Goal: Information Seeking & Learning: Learn about a topic

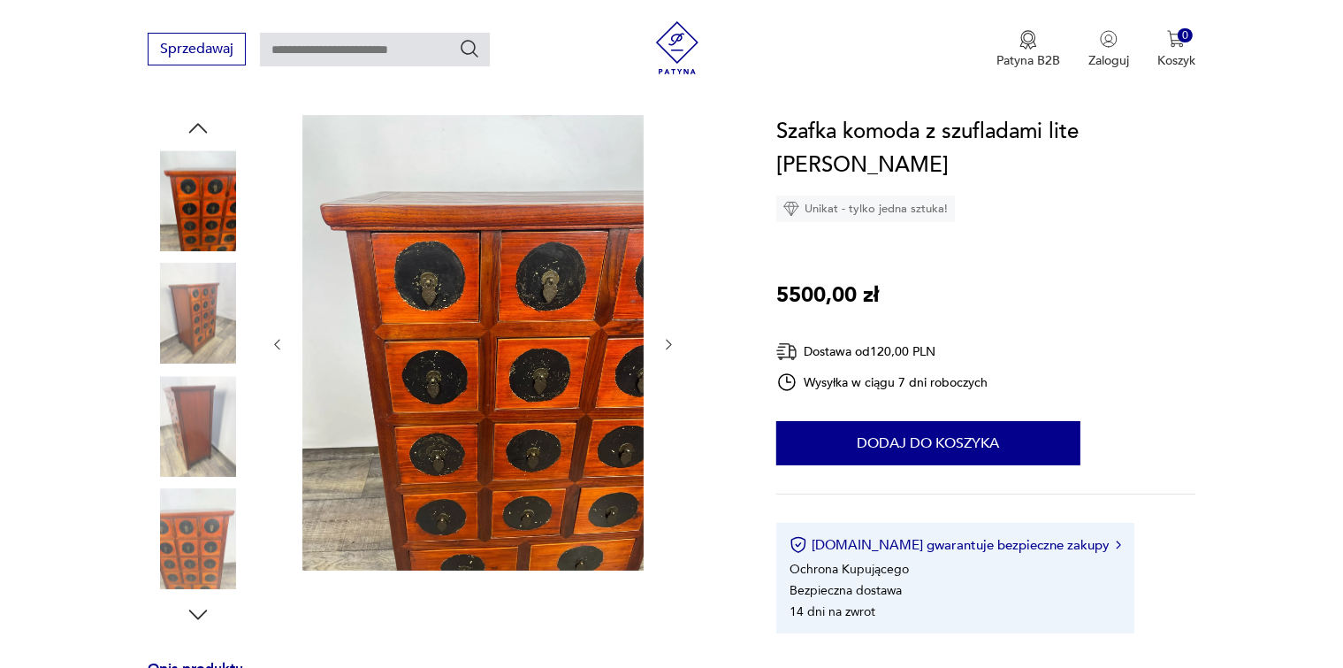
click at [667, 347] on icon "button" at bounding box center [669, 344] width 15 height 15
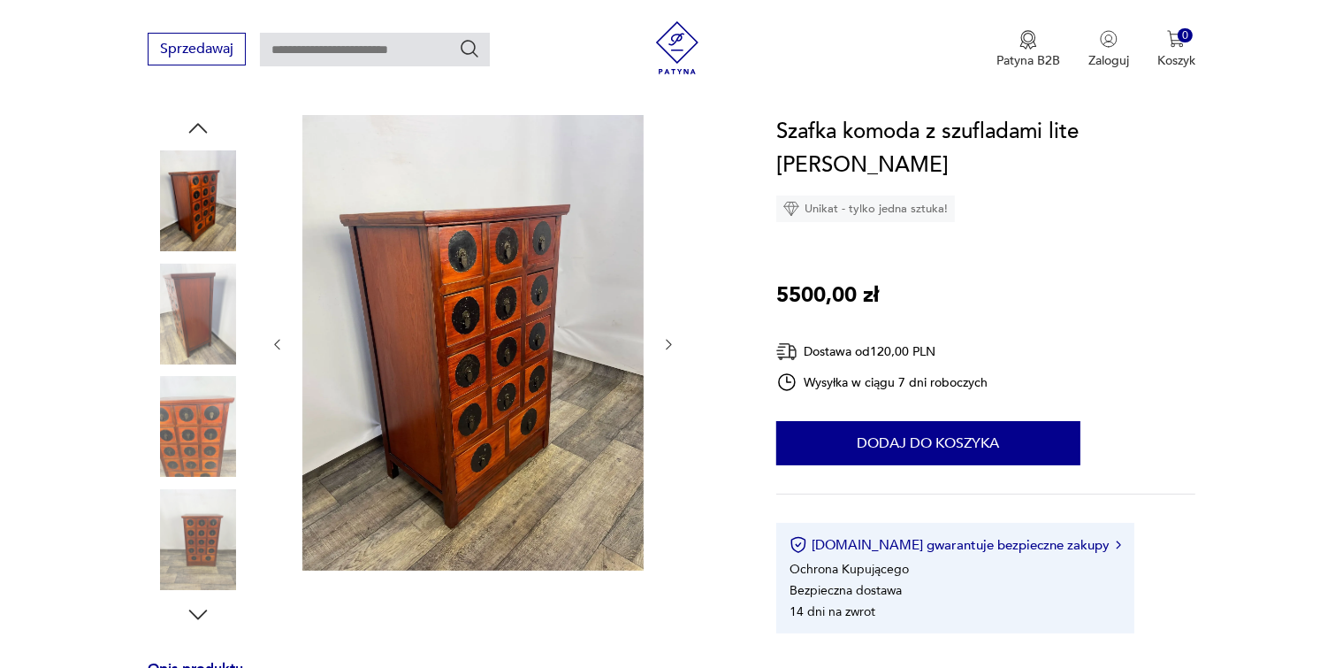
click at [667, 347] on icon "button" at bounding box center [669, 344] width 15 height 15
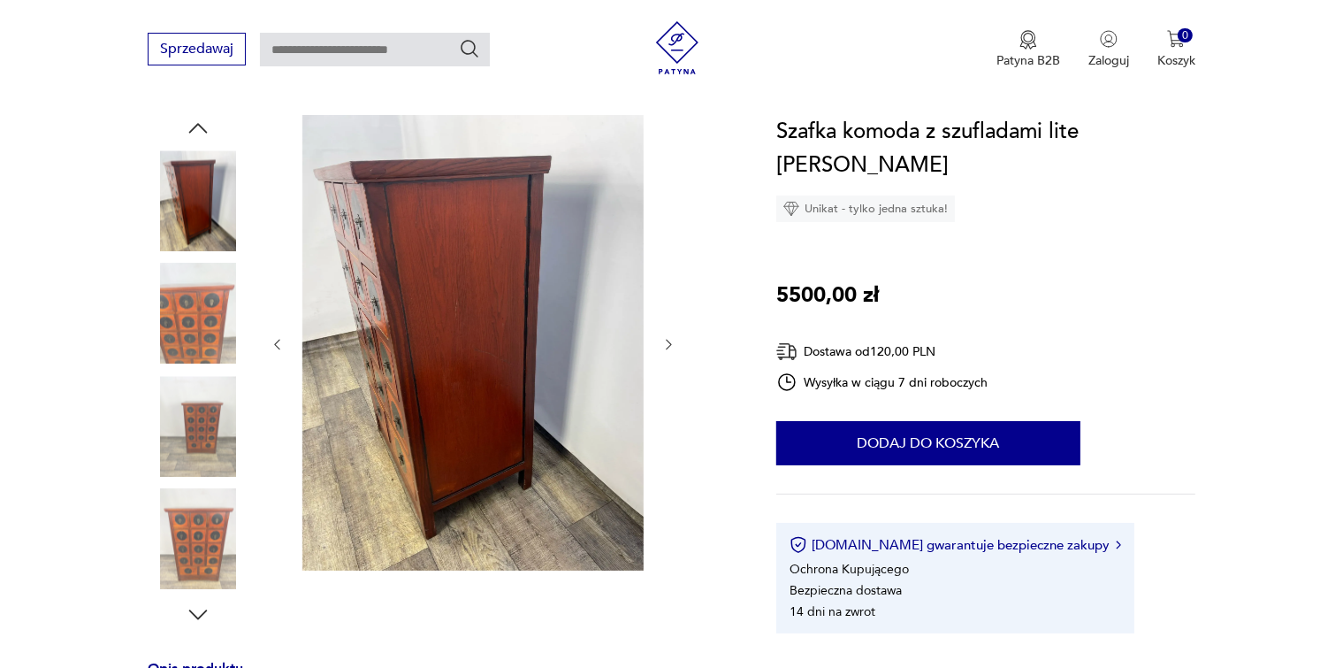
click at [667, 347] on icon "button" at bounding box center [669, 344] width 15 height 15
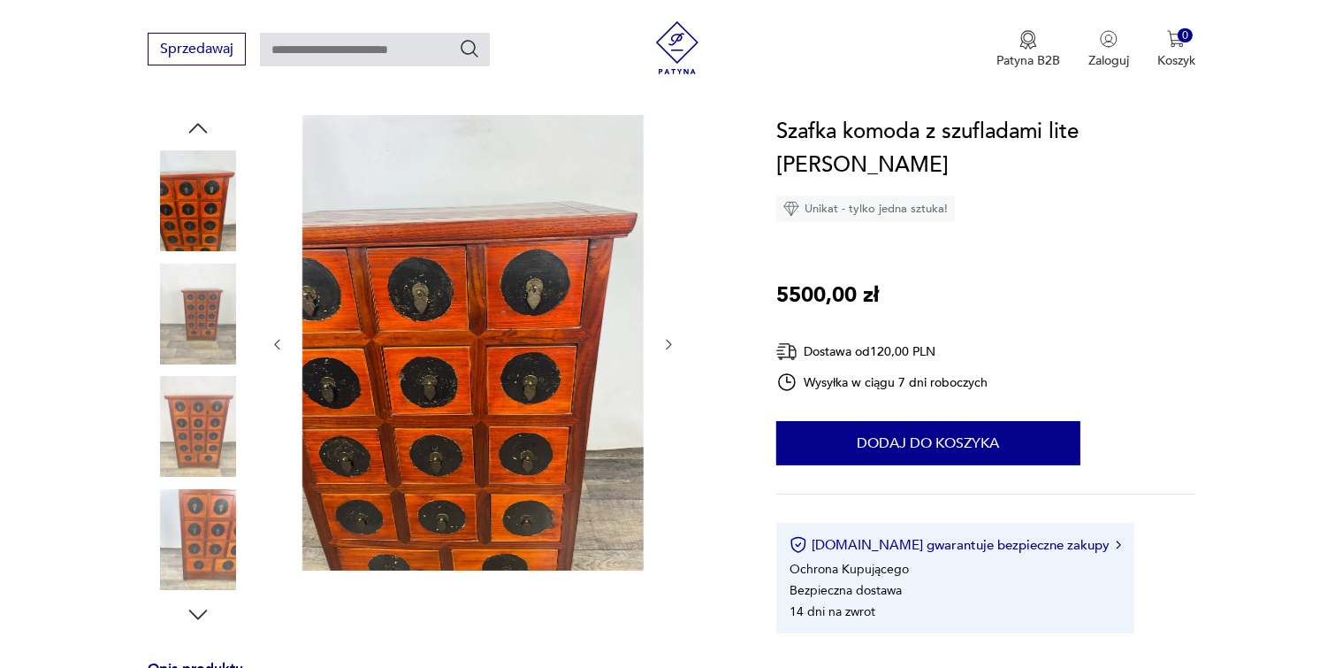
click at [667, 348] on icon "button" at bounding box center [669, 344] width 15 height 15
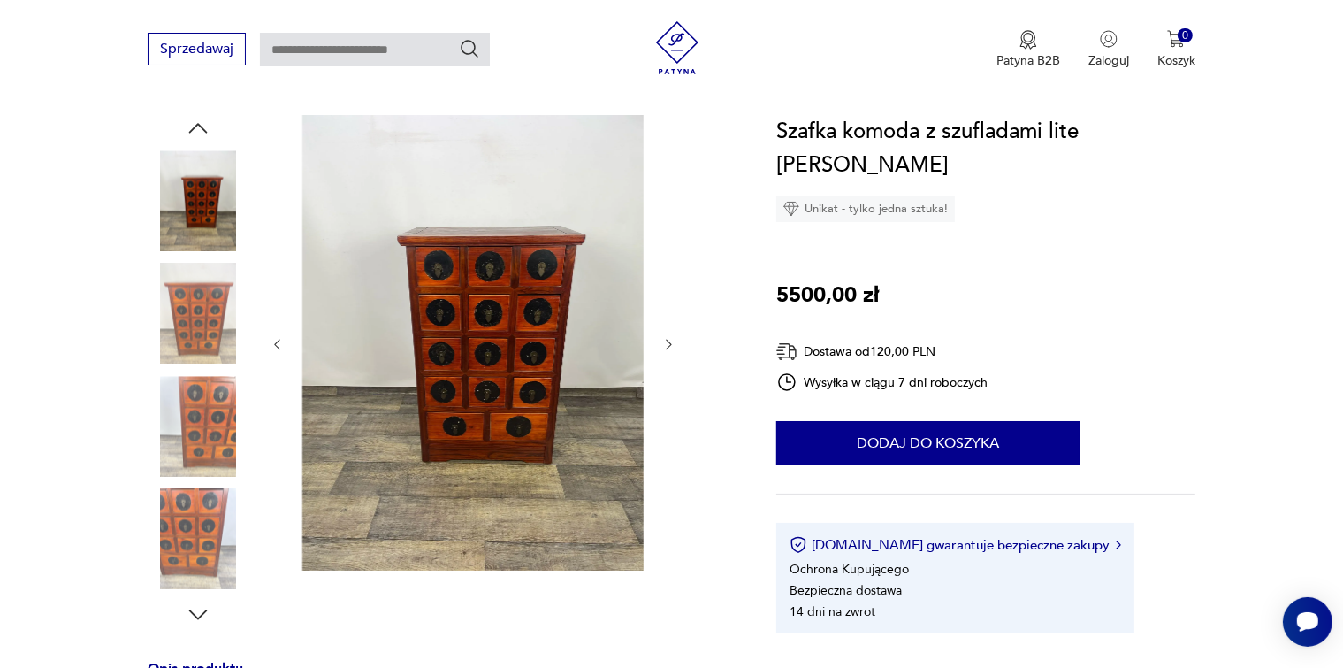
click at [667, 348] on icon "button" at bounding box center [669, 344] width 15 height 15
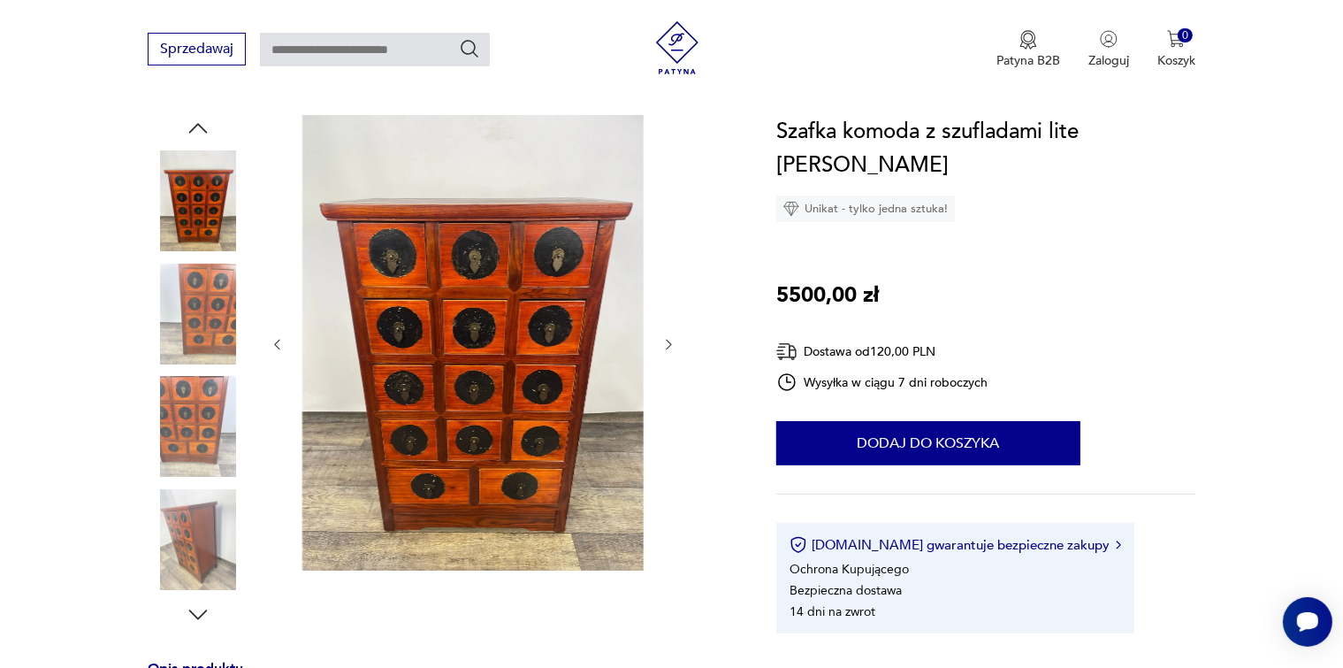
click at [667, 348] on icon "button" at bounding box center [669, 345] width 5 height 11
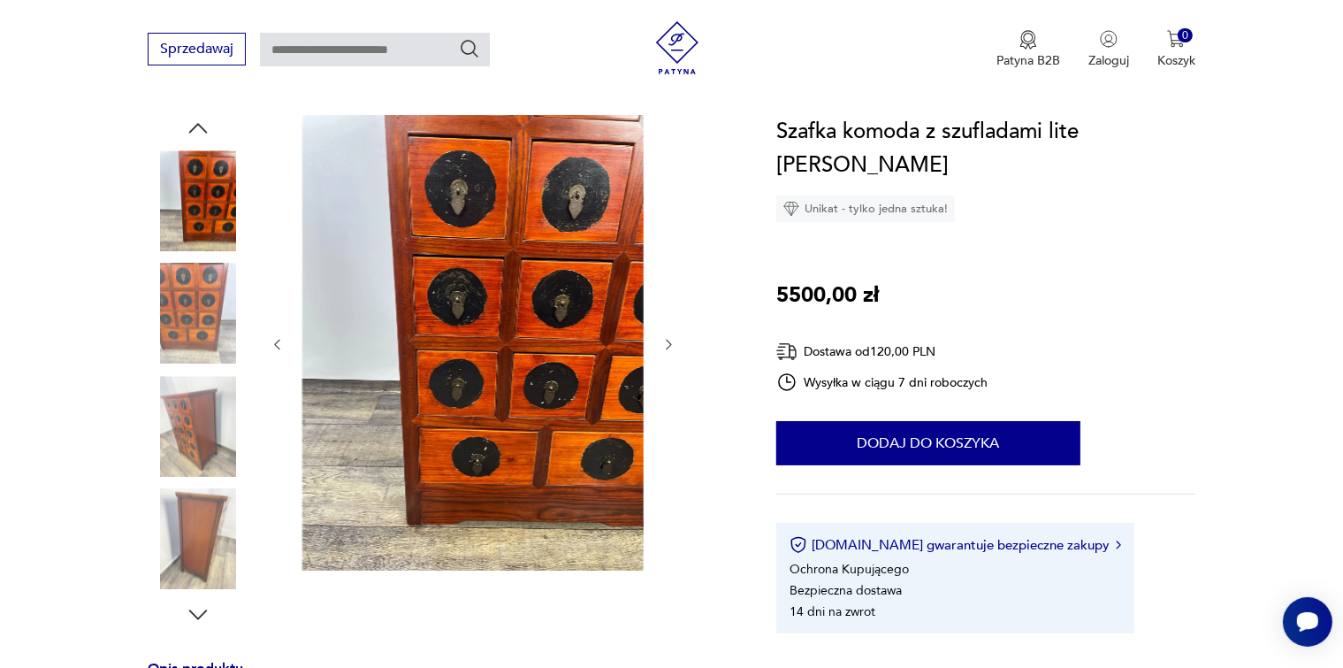
click at [667, 348] on icon "button" at bounding box center [669, 345] width 5 height 11
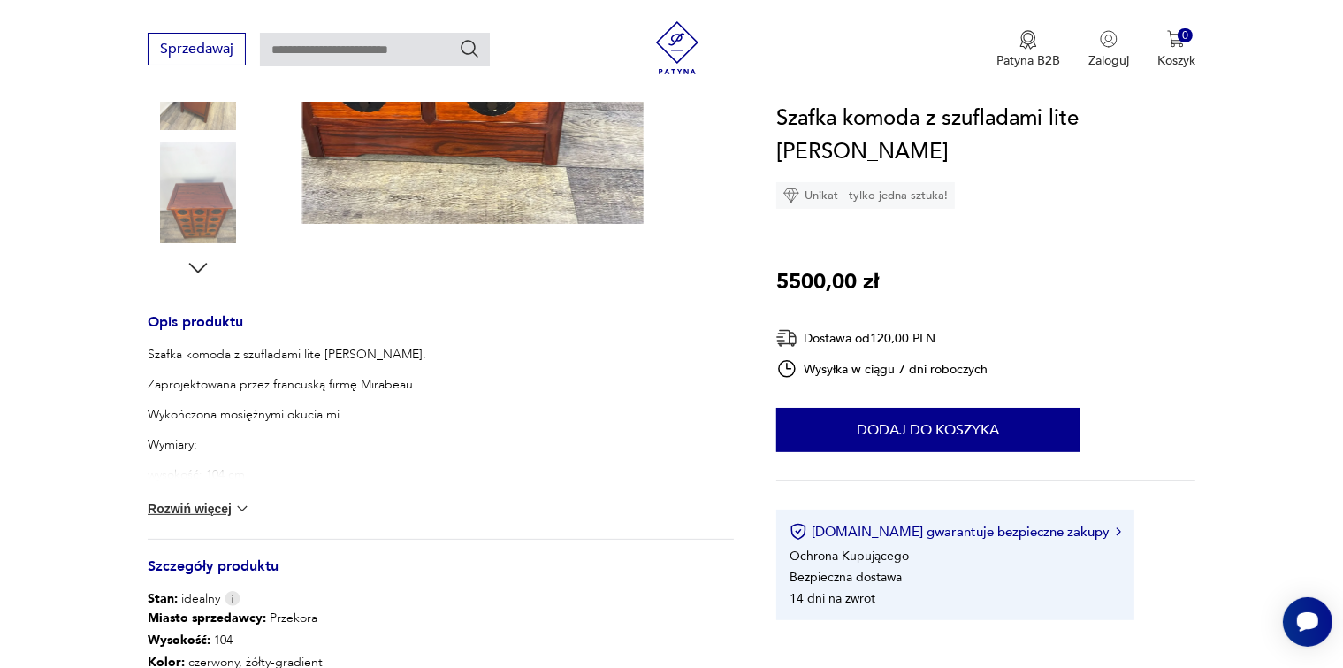
scroll to position [531, 0]
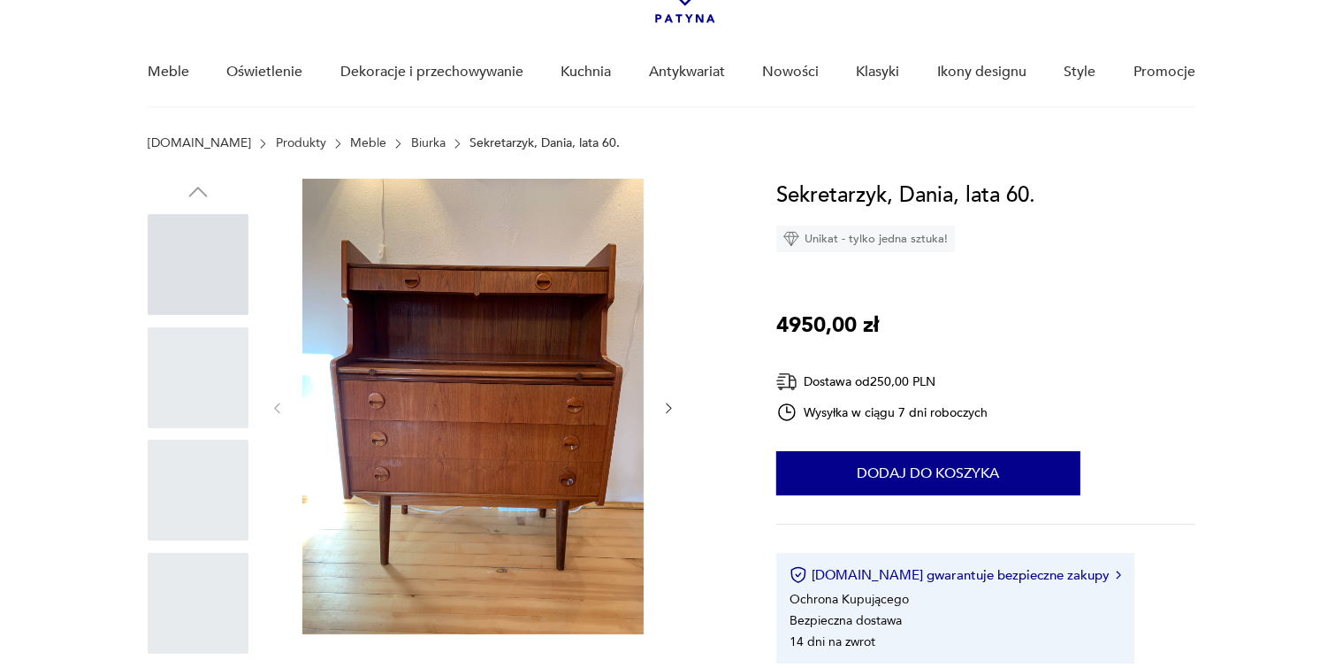
scroll to position [354, 0]
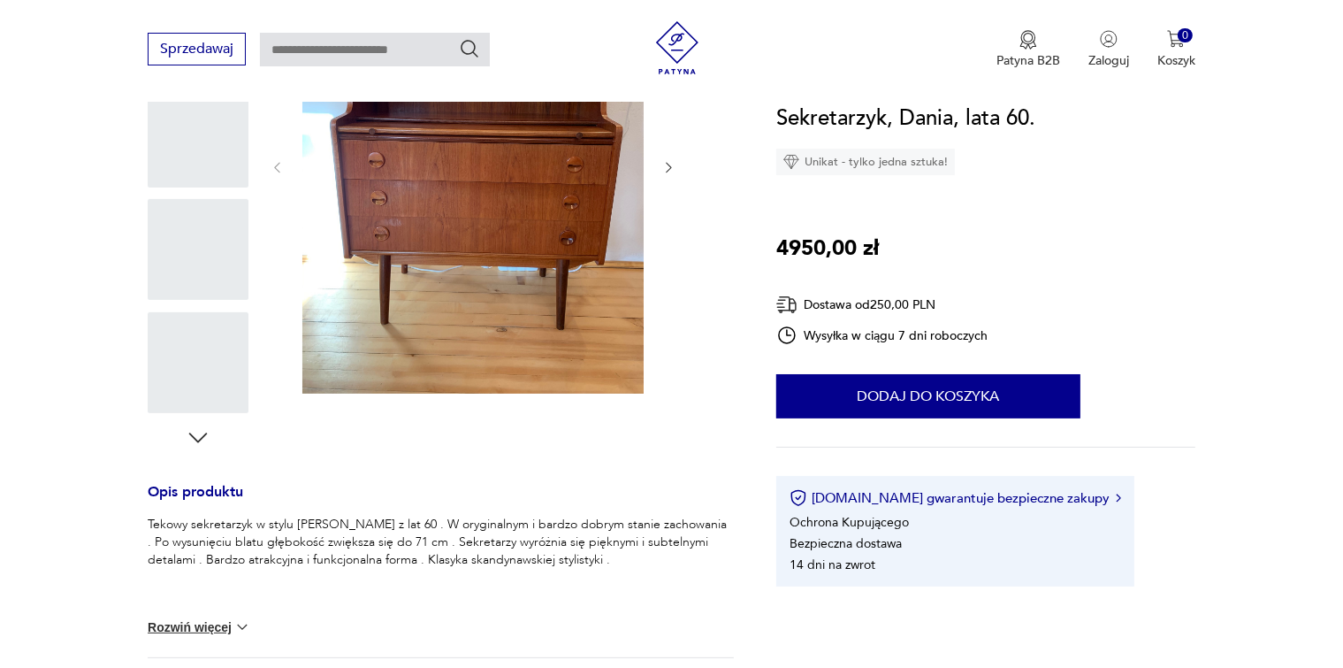
click at [202, 140] on div at bounding box center [198, 137] width 101 height 101
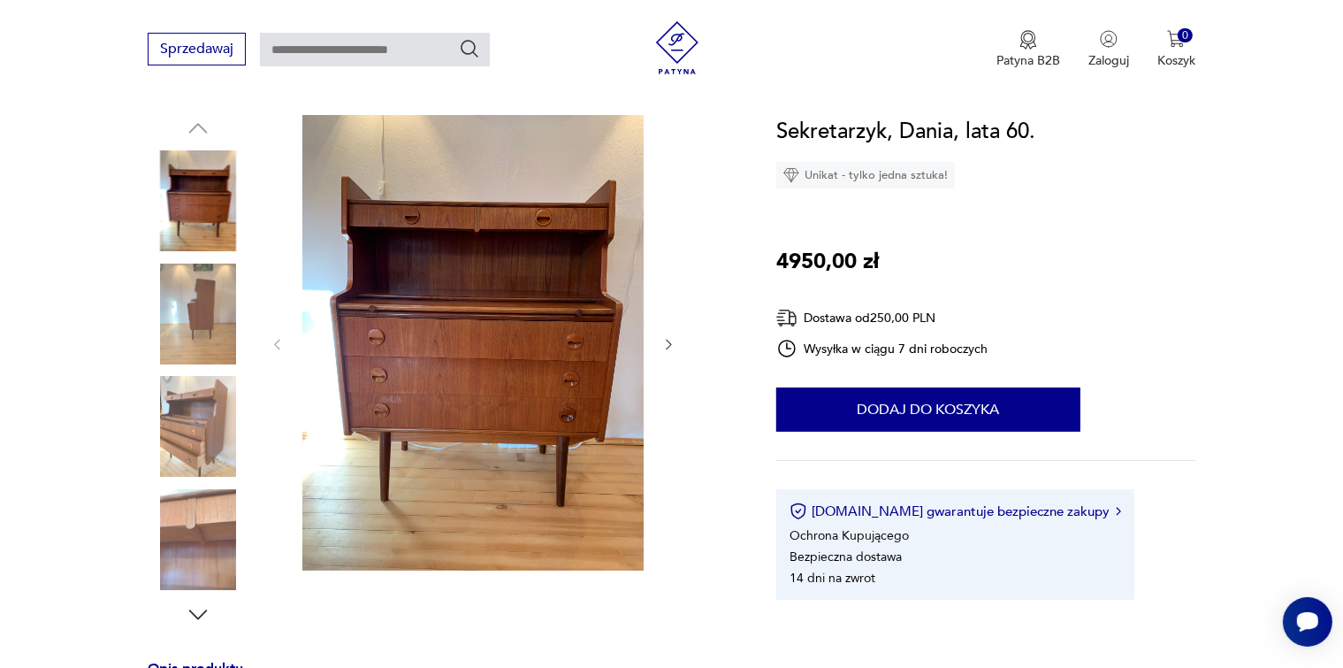
scroll to position [0, 0]
click at [664, 350] on icon "button" at bounding box center [669, 344] width 15 height 15
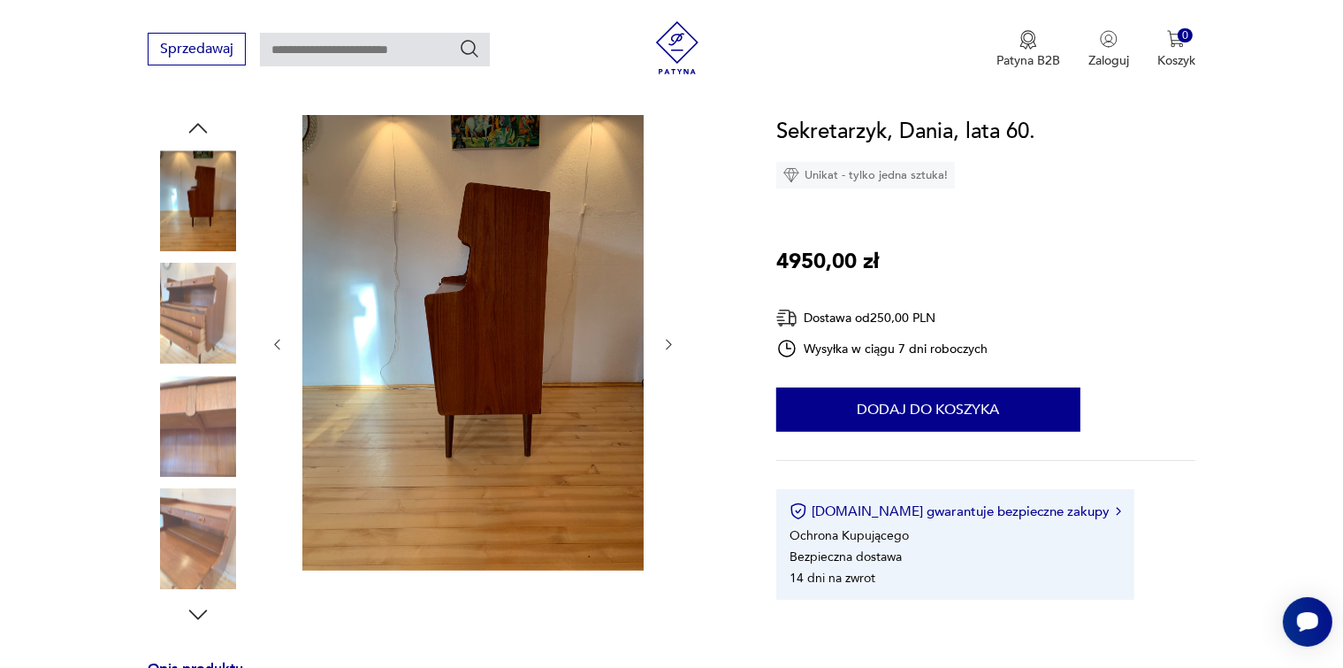
click at [664, 350] on icon "button" at bounding box center [669, 344] width 15 height 15
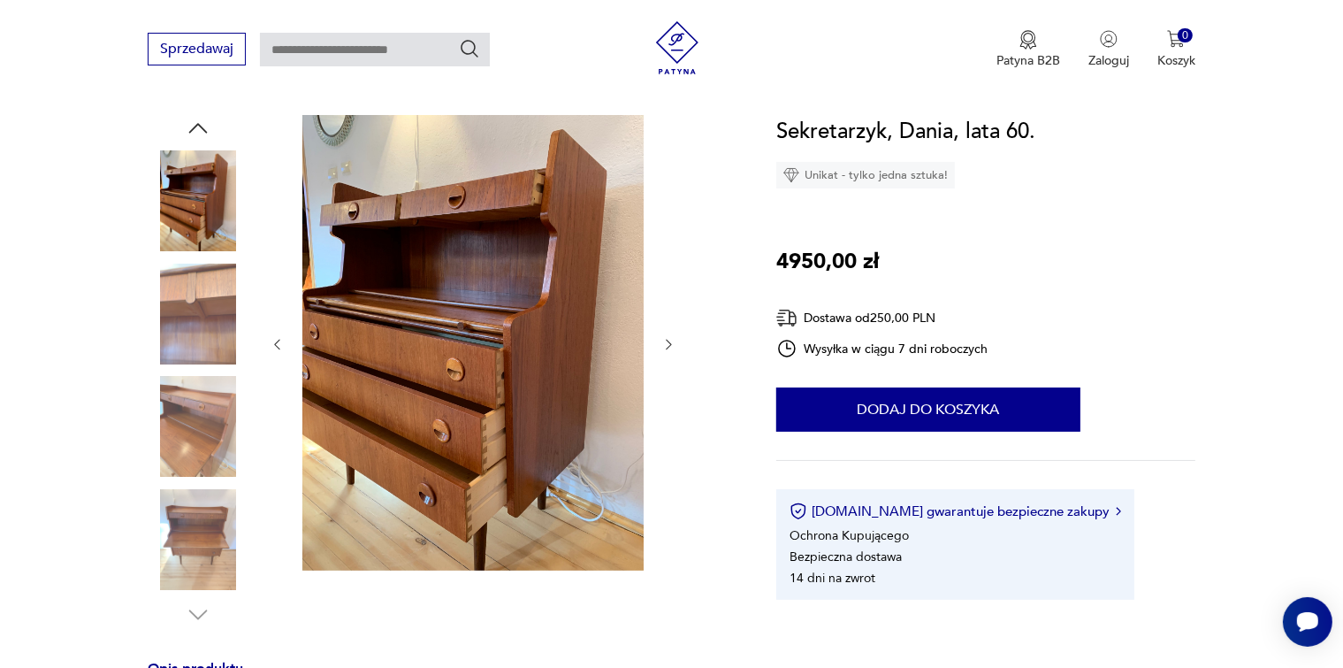
click at [664, 352] on button "button" at bounding box center [669, 345] width 15 height 18
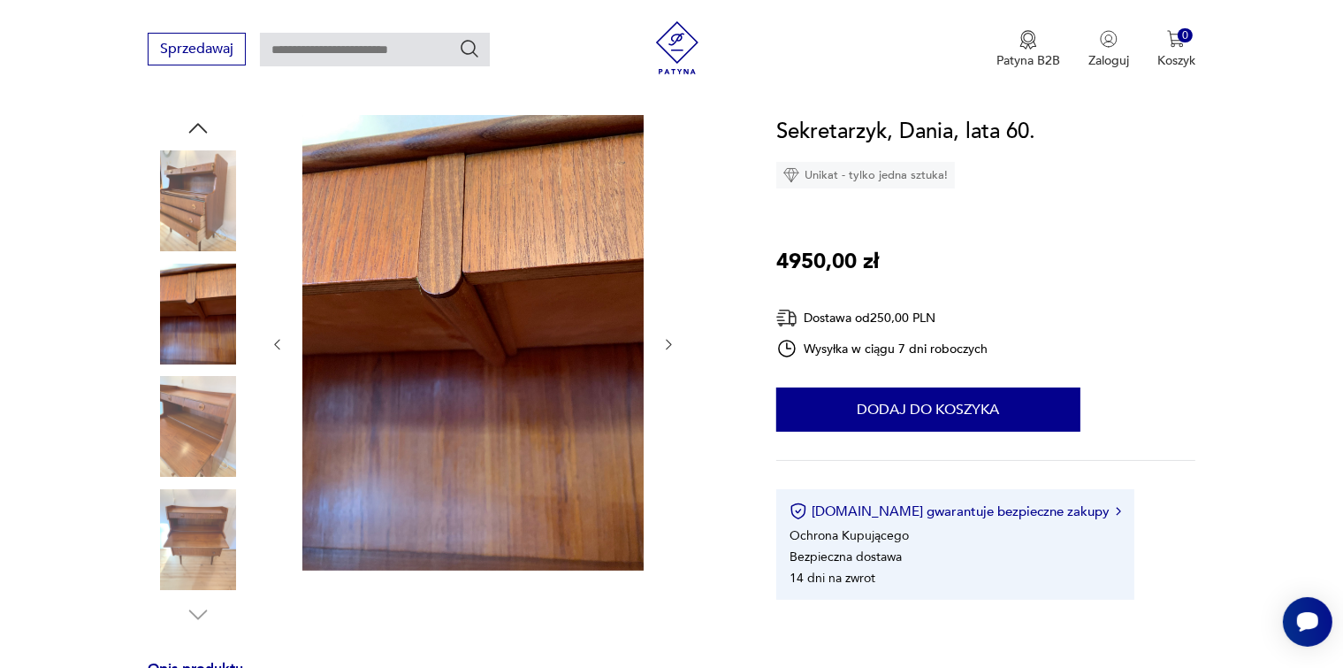
click at [665, 356] on div at bounding box center [473, 344] width 407 height 459
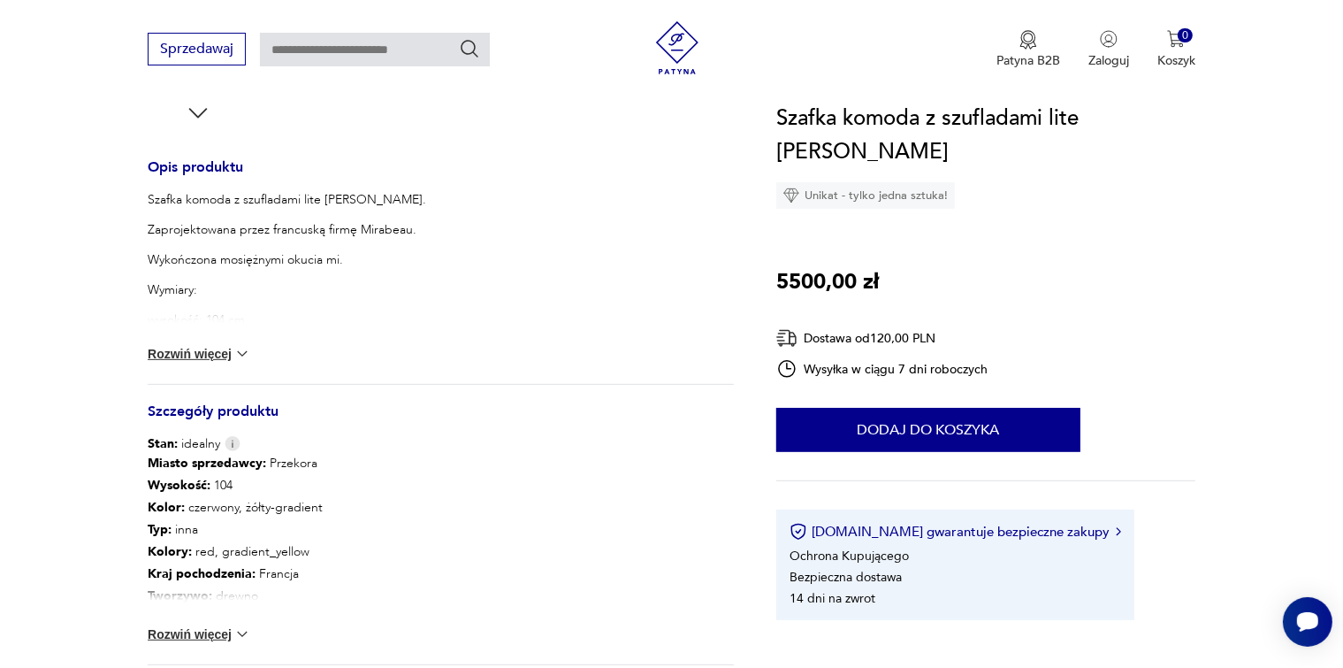
scroll to position [708, 0]
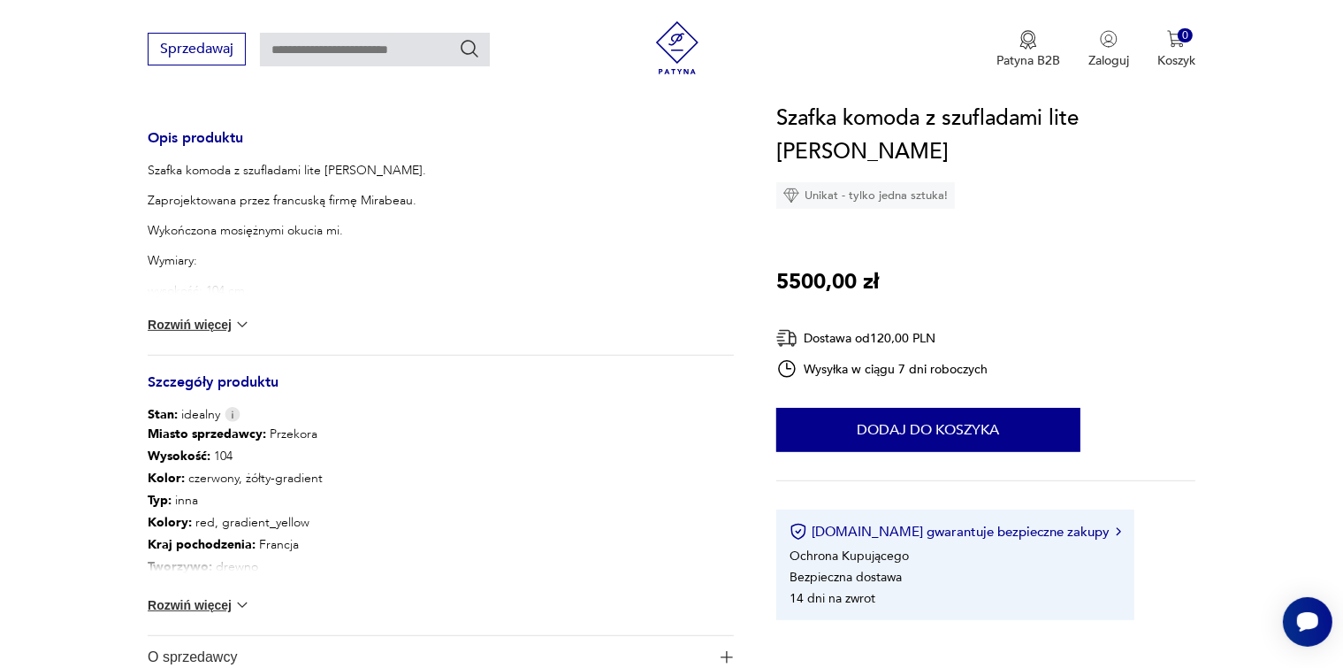
click at [236, 599] on img at bounding box center [242, 605] width 18 height 18
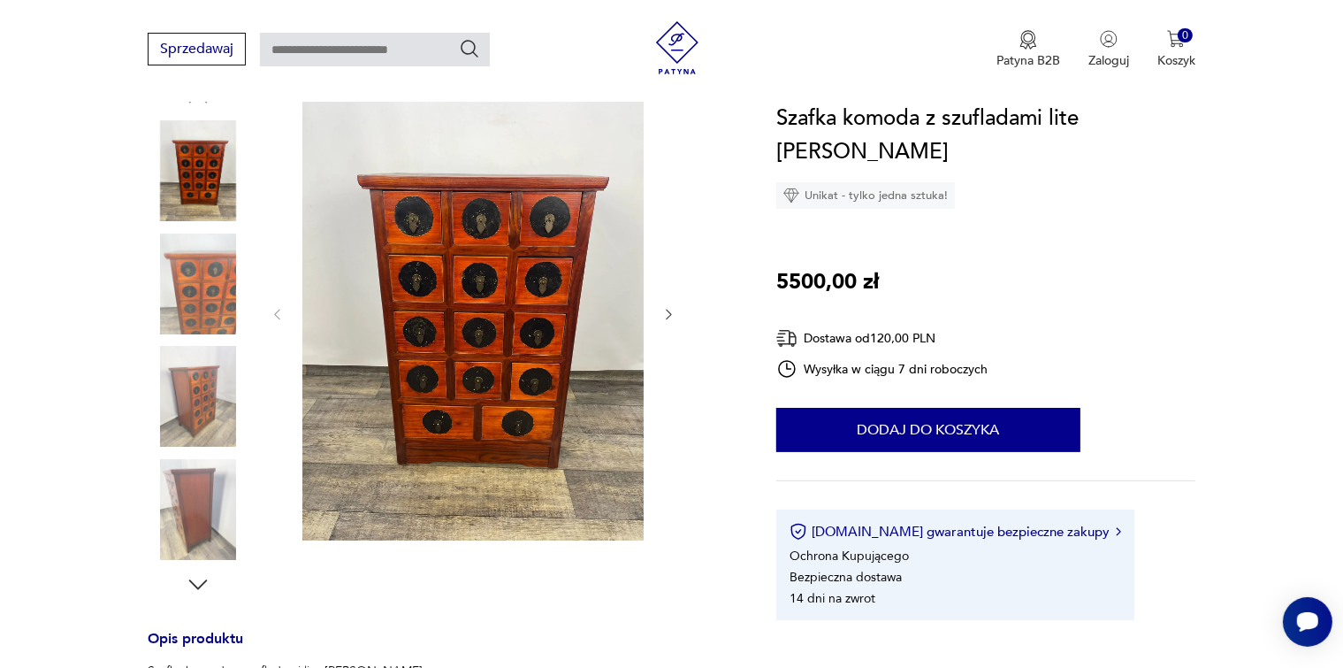
scroll to position [177, 0]
